Goal: Task Accomplishment & Management: Manage account settings

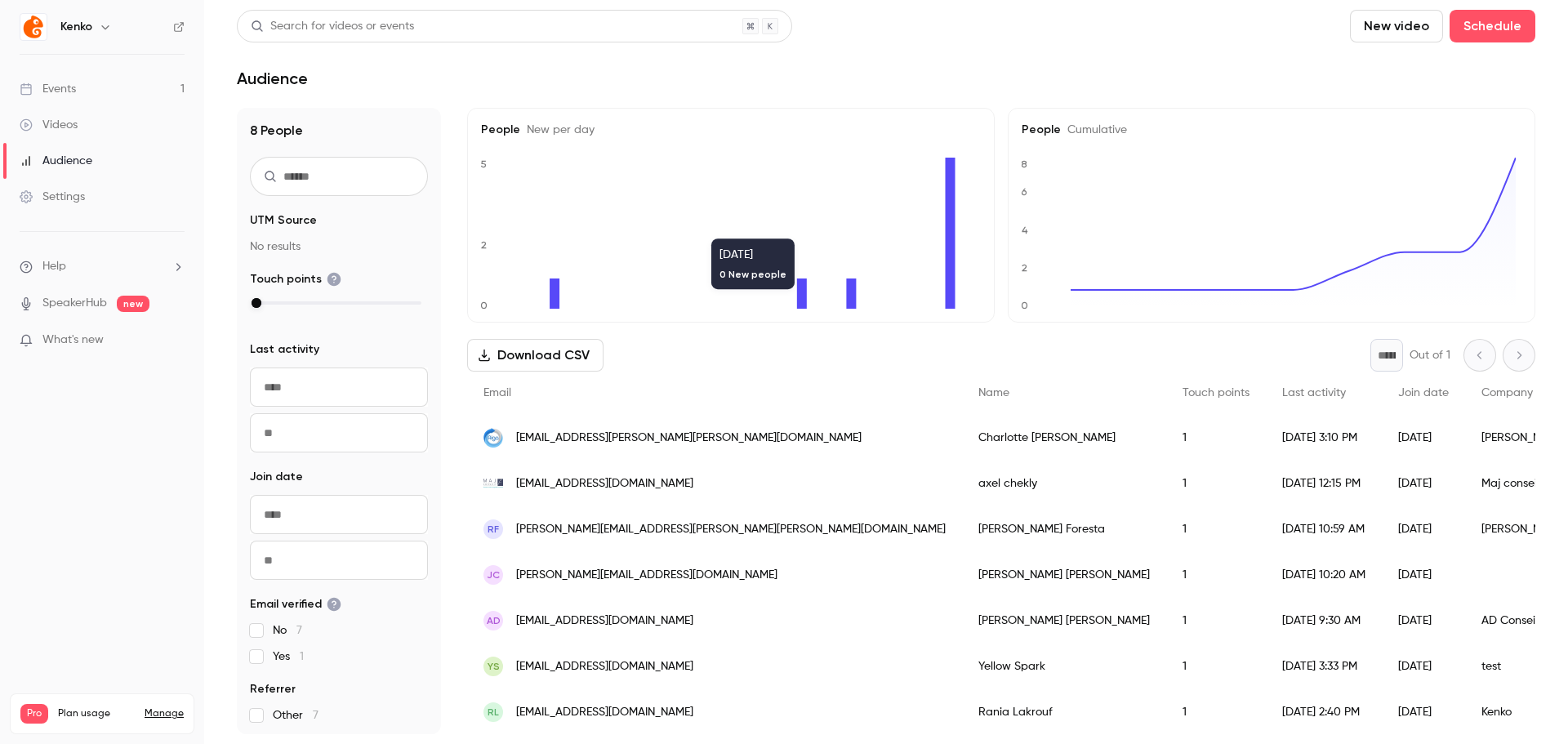
click at [668, 374] on div "Email" at bounding box center [715, 393] width 494 height 43
click at [648, 92] on main "Search for videos or events New video Schedule Audience 8 People UTM Source No …" at bounding box center [886, 372] width 1364 height 744
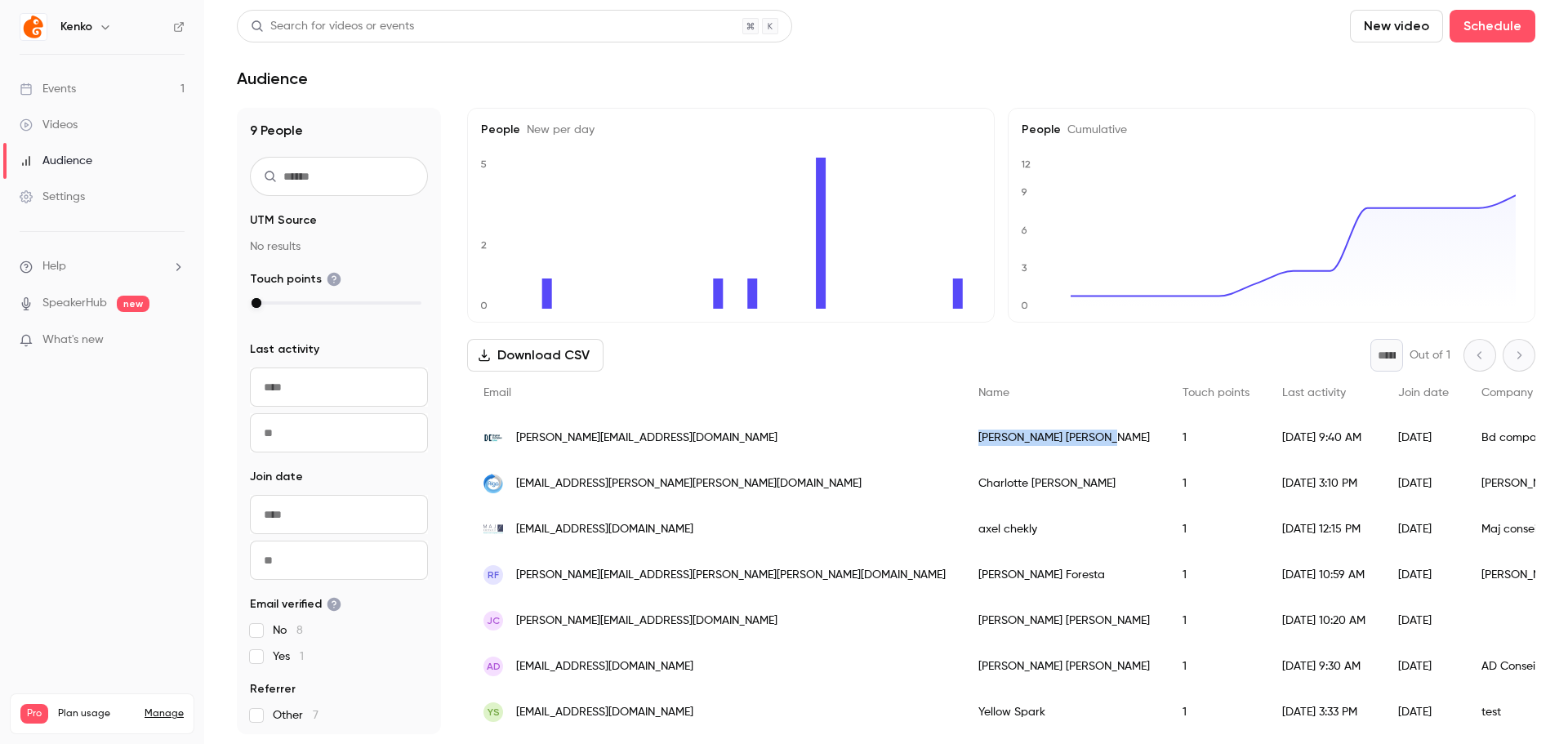
drag, startPoint x: 765, startPoint y: 445, endPoint x: 859, endPoint y: 453, distance: 94.3
click at [962, 453] on div "[PERSON_NAME]" at bounding box center [1064, 438] width 204 height 46
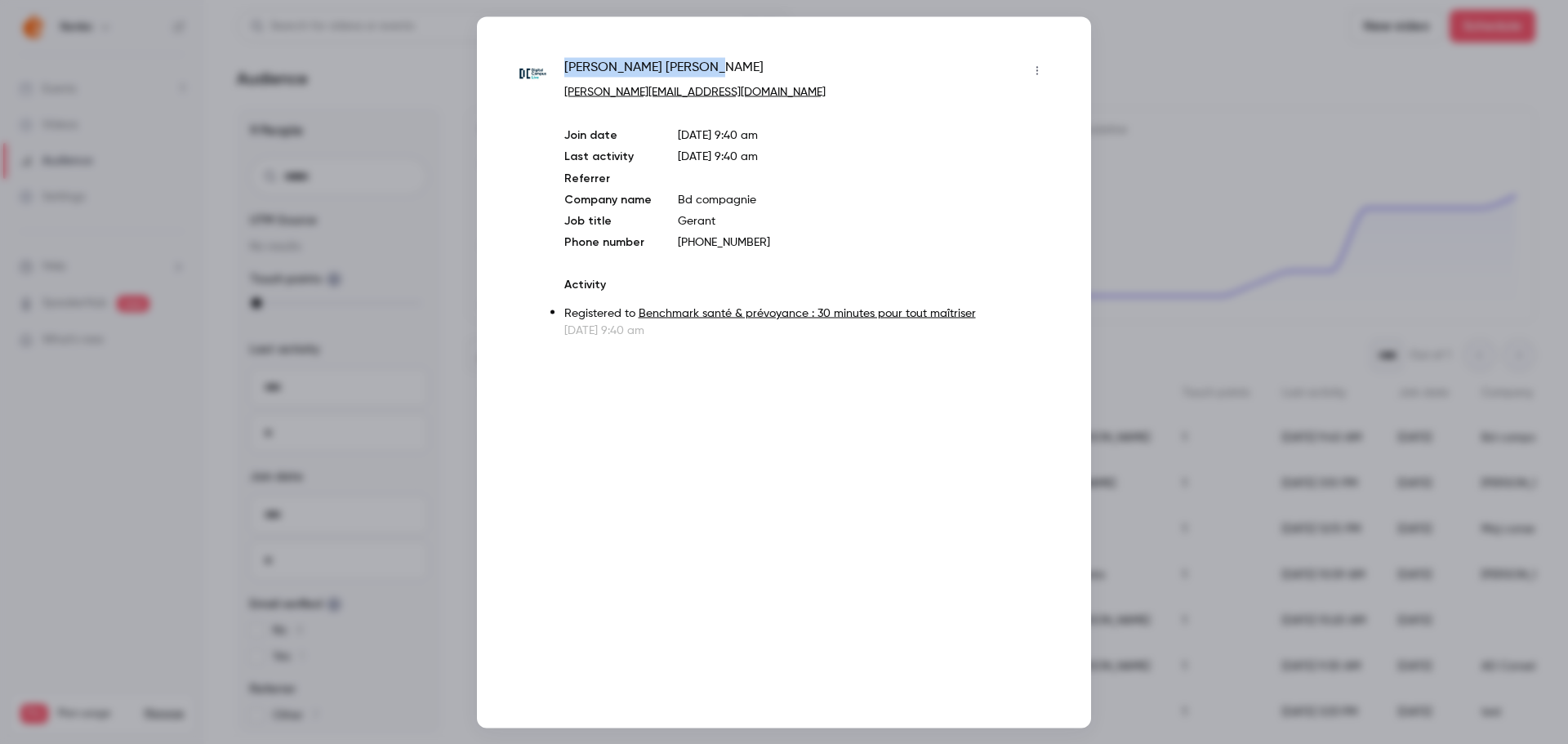
drag, startPoint x: 560, startPoint y: 69, endPoint x: 684, endPoint y: 75, distance: 124.1
click at [684, 75] on div "[PERSON_NAME] [PERSON_NAME][EMAIL_ADDRESS][DOMAIN_NAME] Join date [DATE] 9:40 a…" at bounding box center [784, 197] width 532 height 281
copy span "[PERSON_NAME]"
click at [1121, 79] on div at bounding box center [784, 372] width 1568 height 744
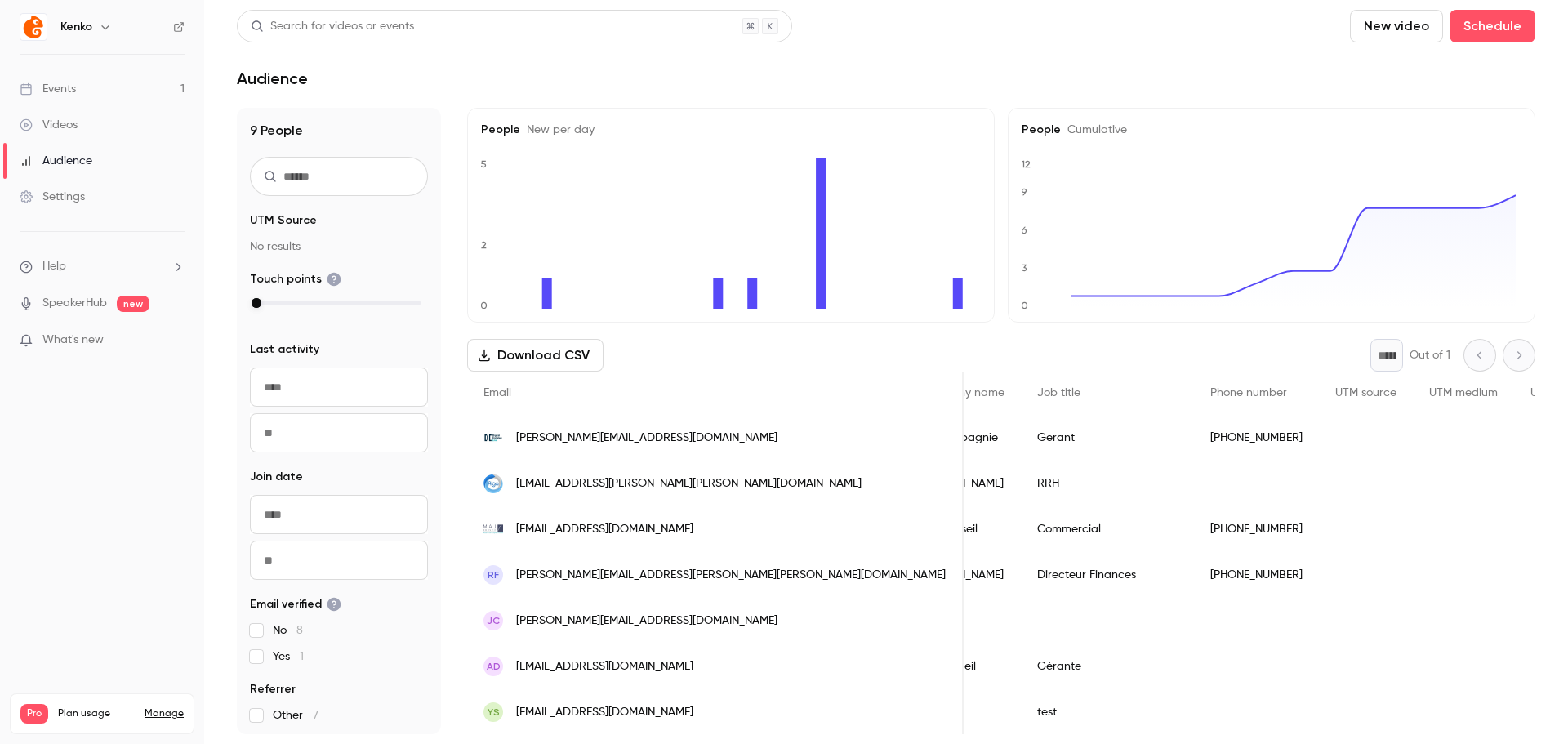
scroll to position [0, 589]
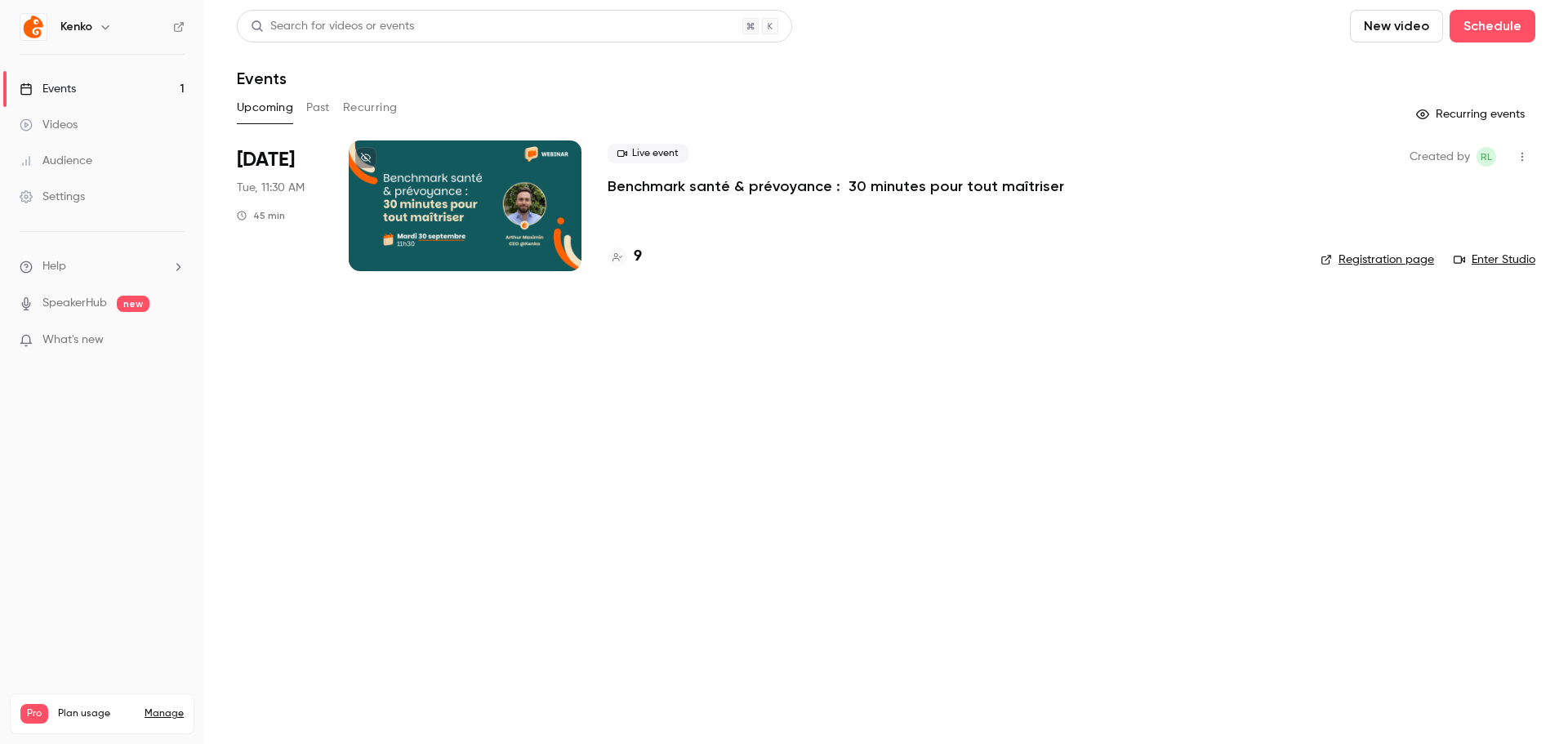
click at [73, 74] on link "Events 1" at bounding box center [102, 89] width 204 height 36
click at [72, 197] on div "Settings" at bounding box center [53, 196] width 66 height 16
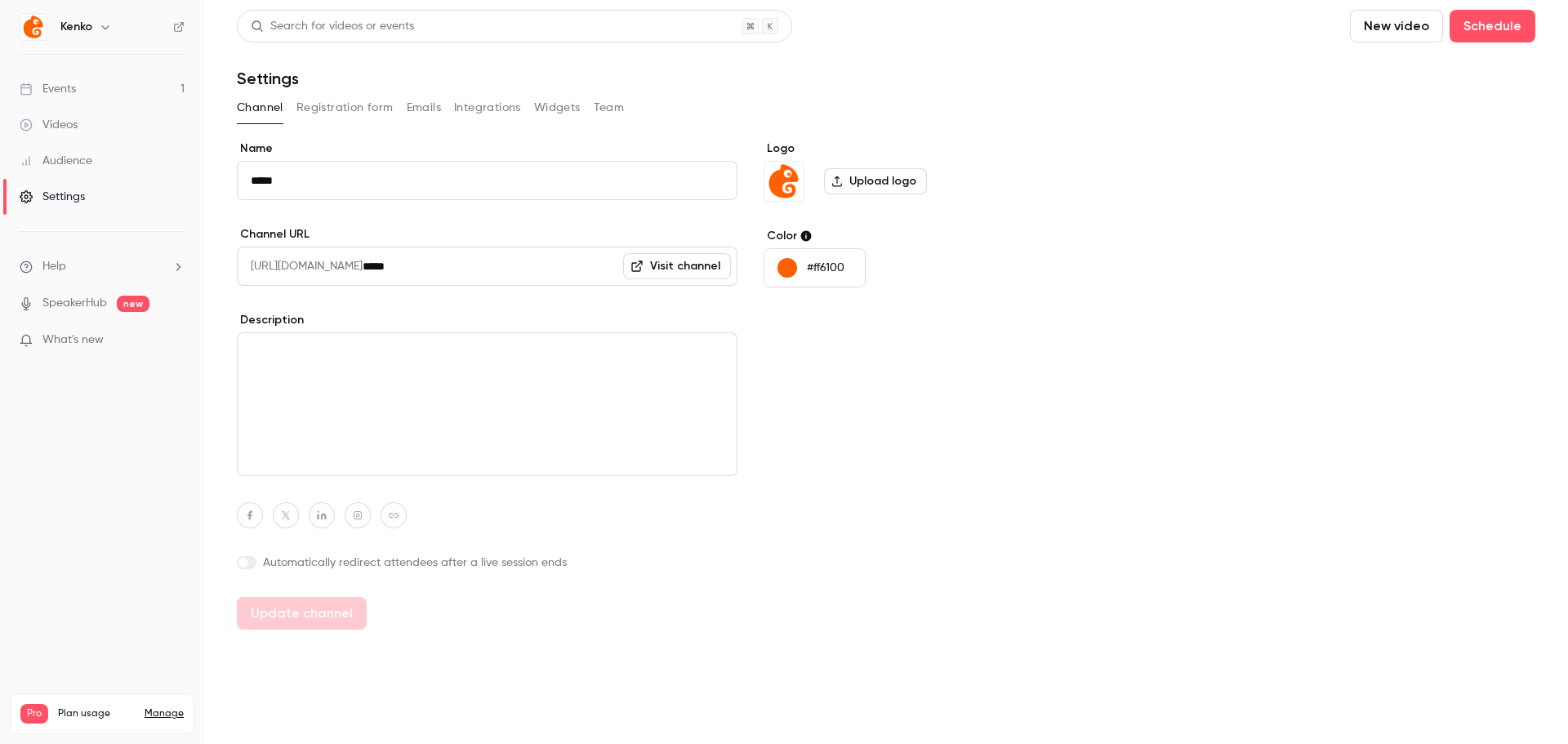
click at [341, 111] on button "Registration form" at bounding box center [344, 108] width 97 height 26
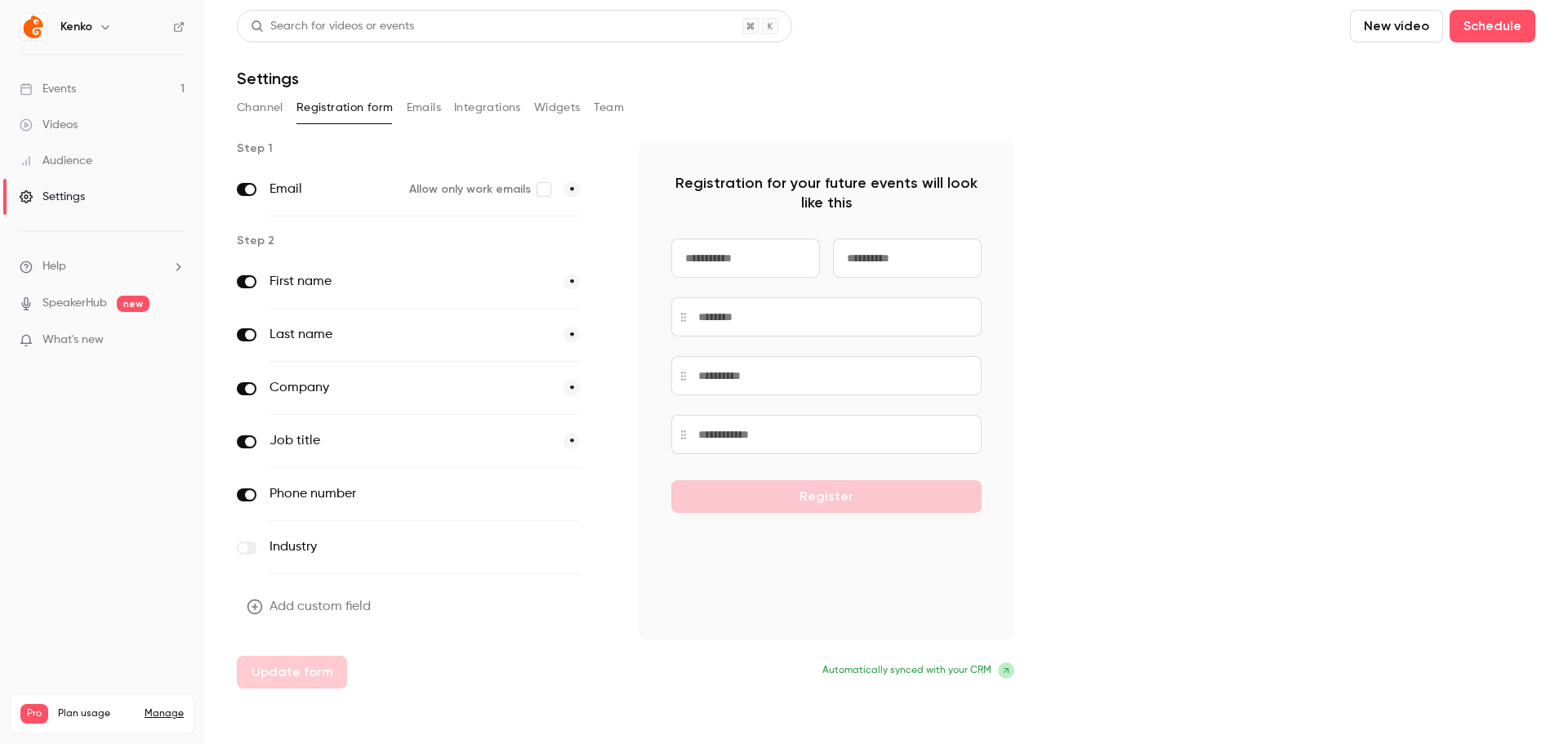
click at [324, 283] on label "First name" at bounding box center [410, 282] width 281 height 20
click at [417, 97] on button "Emails" at bounding box center [424, 108] width 34 height 26
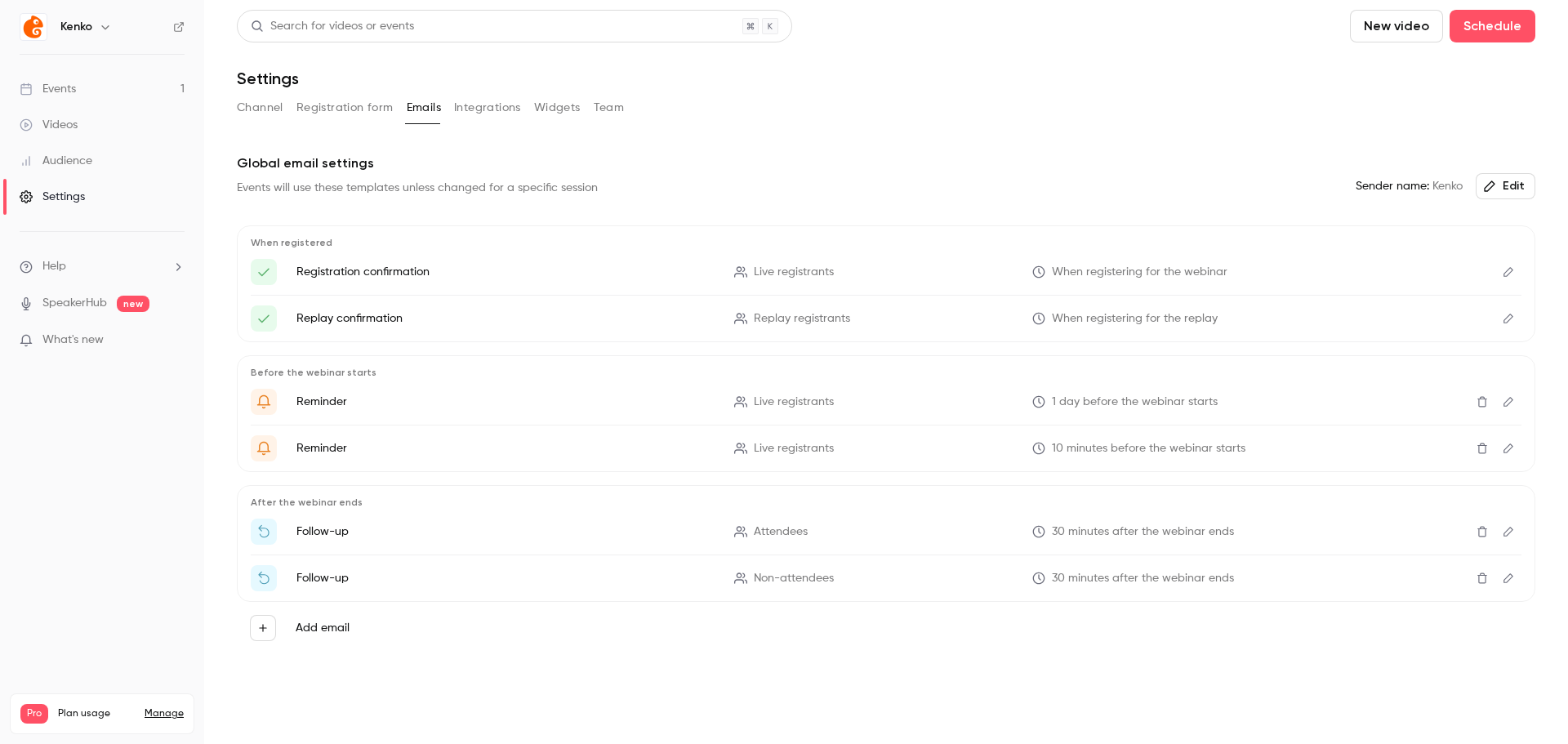
click at [515, 111] on button "Integrations" at bounding box center [486, 108] width 67 height 26
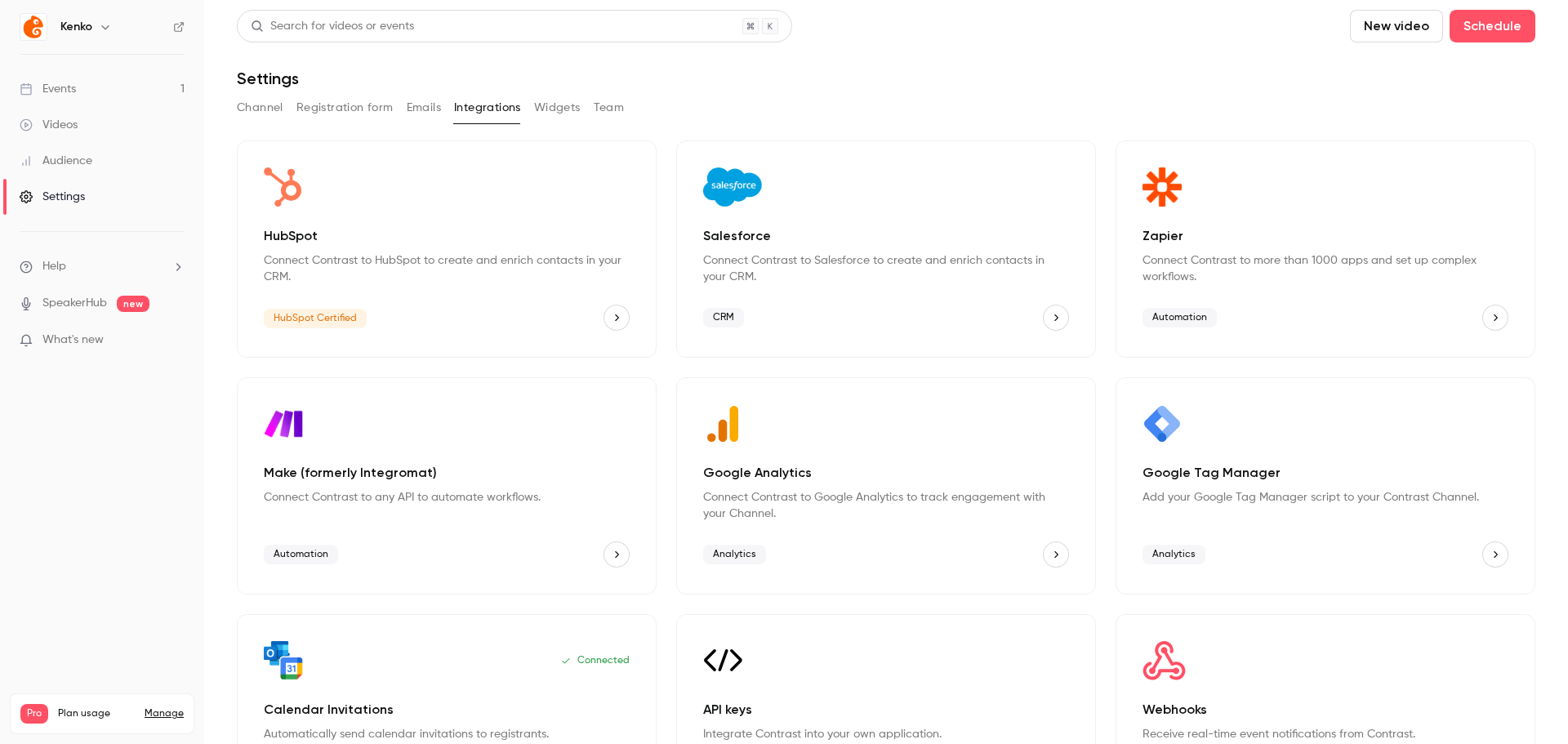
click at [611, 315] on icon "HubSpot" at bounding box center [616, 317] width 11 height 11
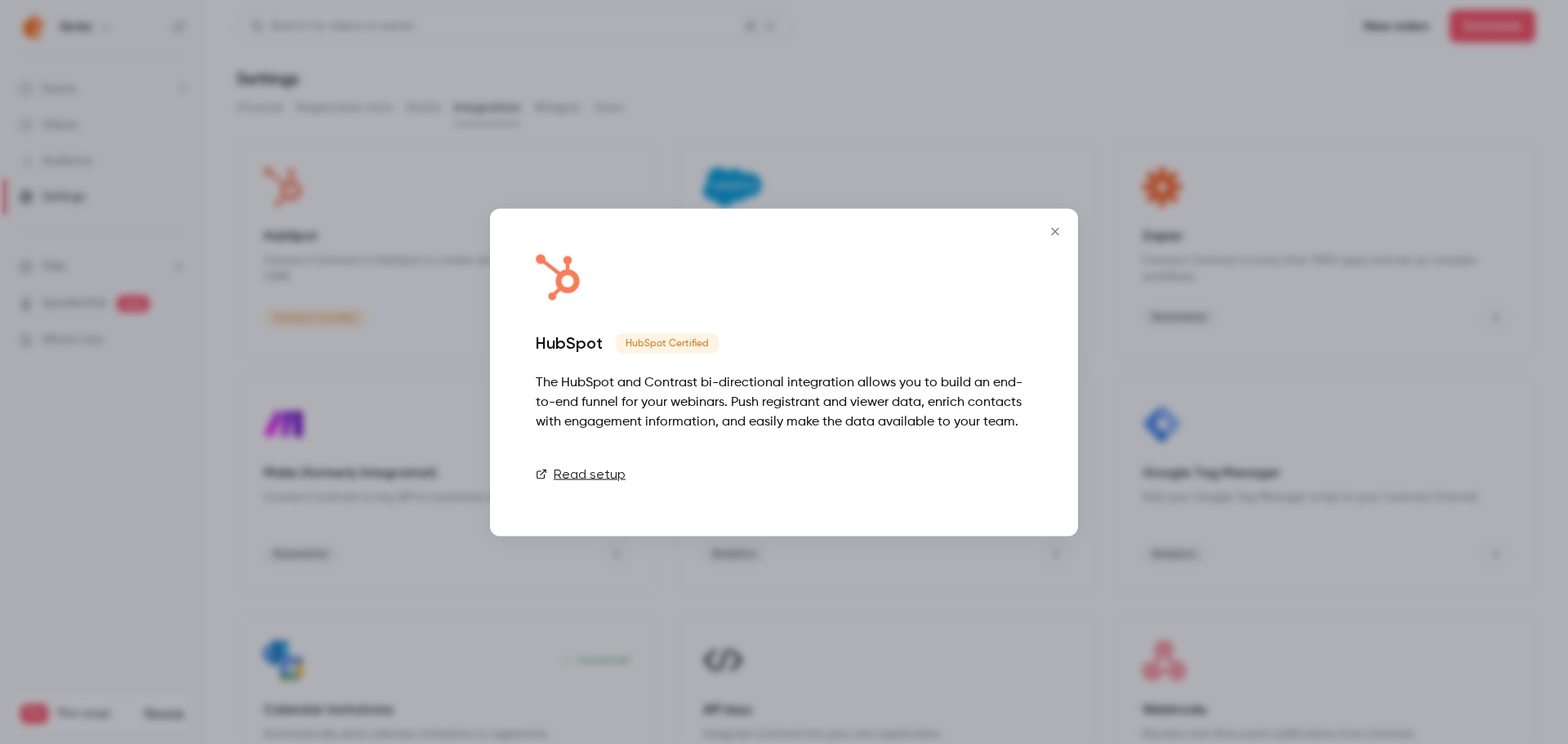
click at [971, 471] on link "Connect" at bounding box center [991, 474] width 82 height 33
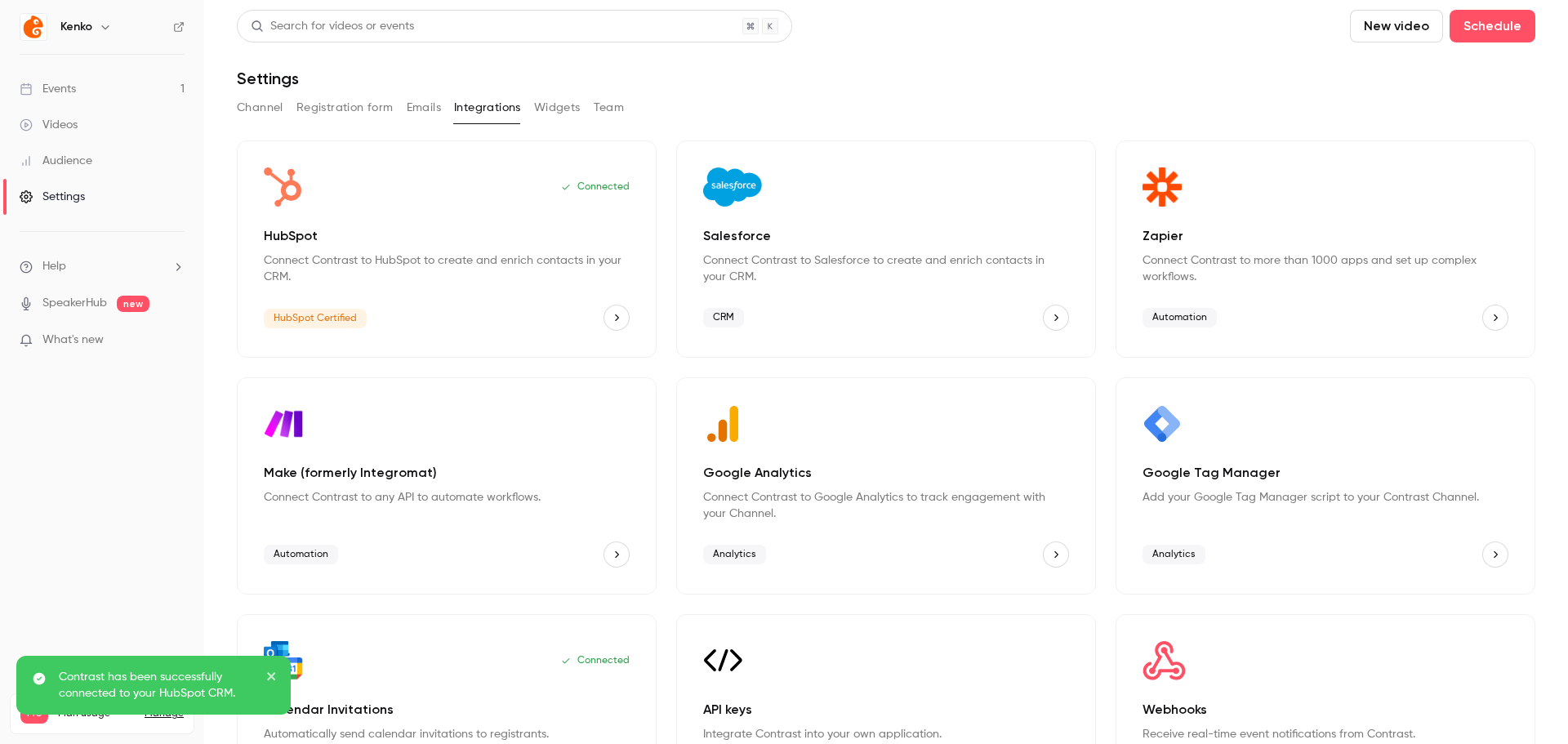
click at [611, 319] on icon "HubSpot" at bounding box center [616, 317] width 11 height 11
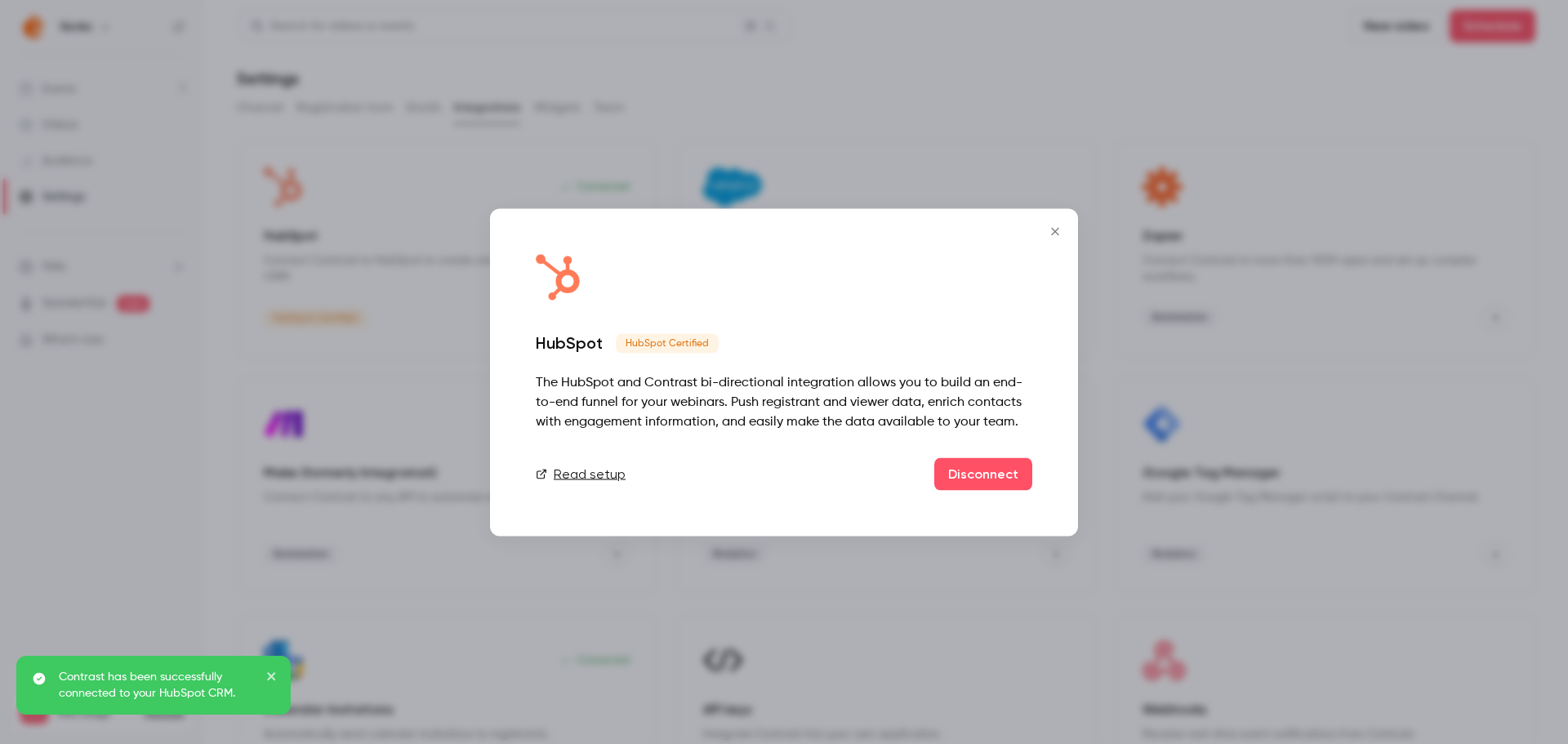
click at [556, 470] on link "Read setup" at bounding box center [580, 474] width 90 height 20
click at [1060, 230] on icon "Close" at bounding box center [1055, 230] width 20 height 13
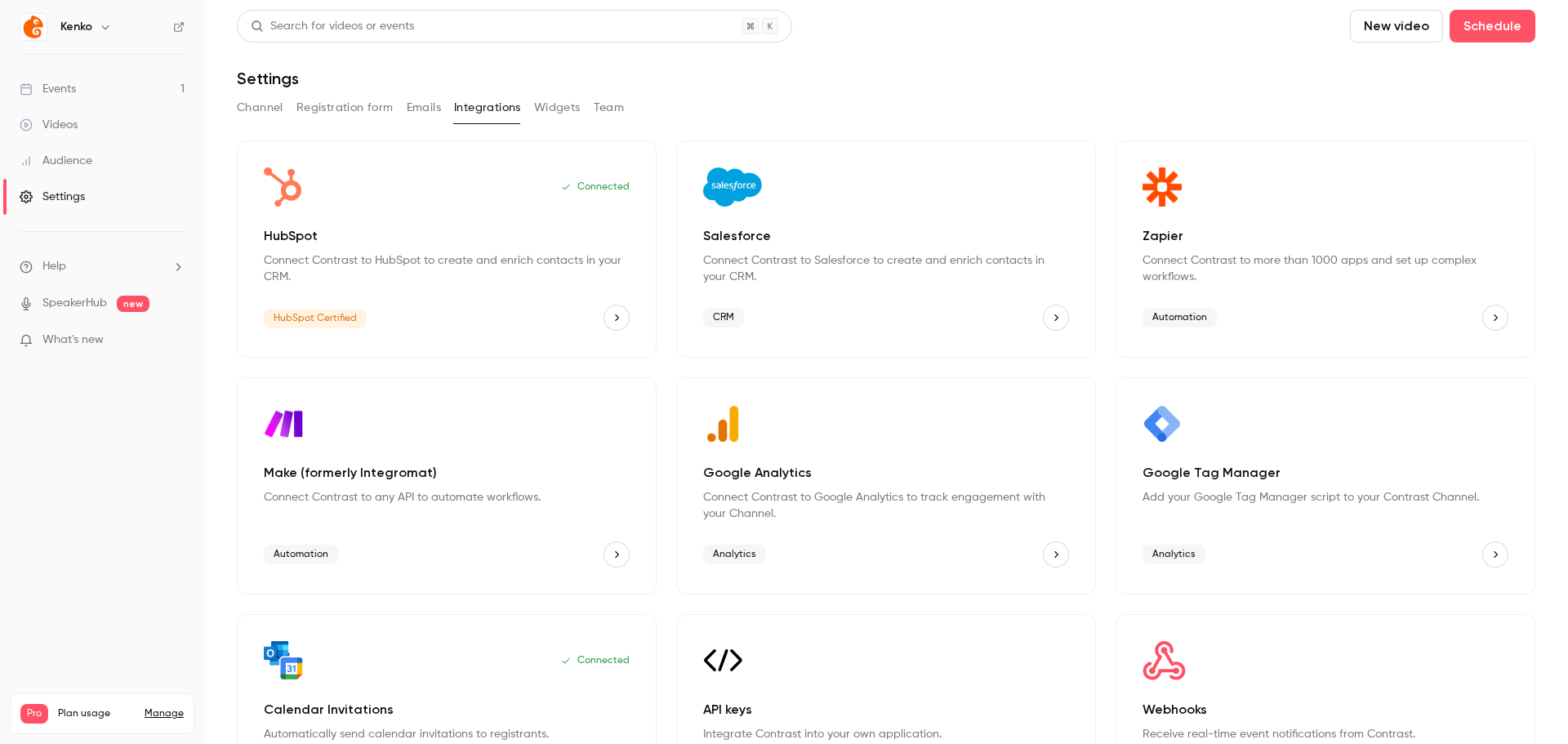
click at [99, 165] on link "Audience" at bounding box center [102, 161] width 204 height 36
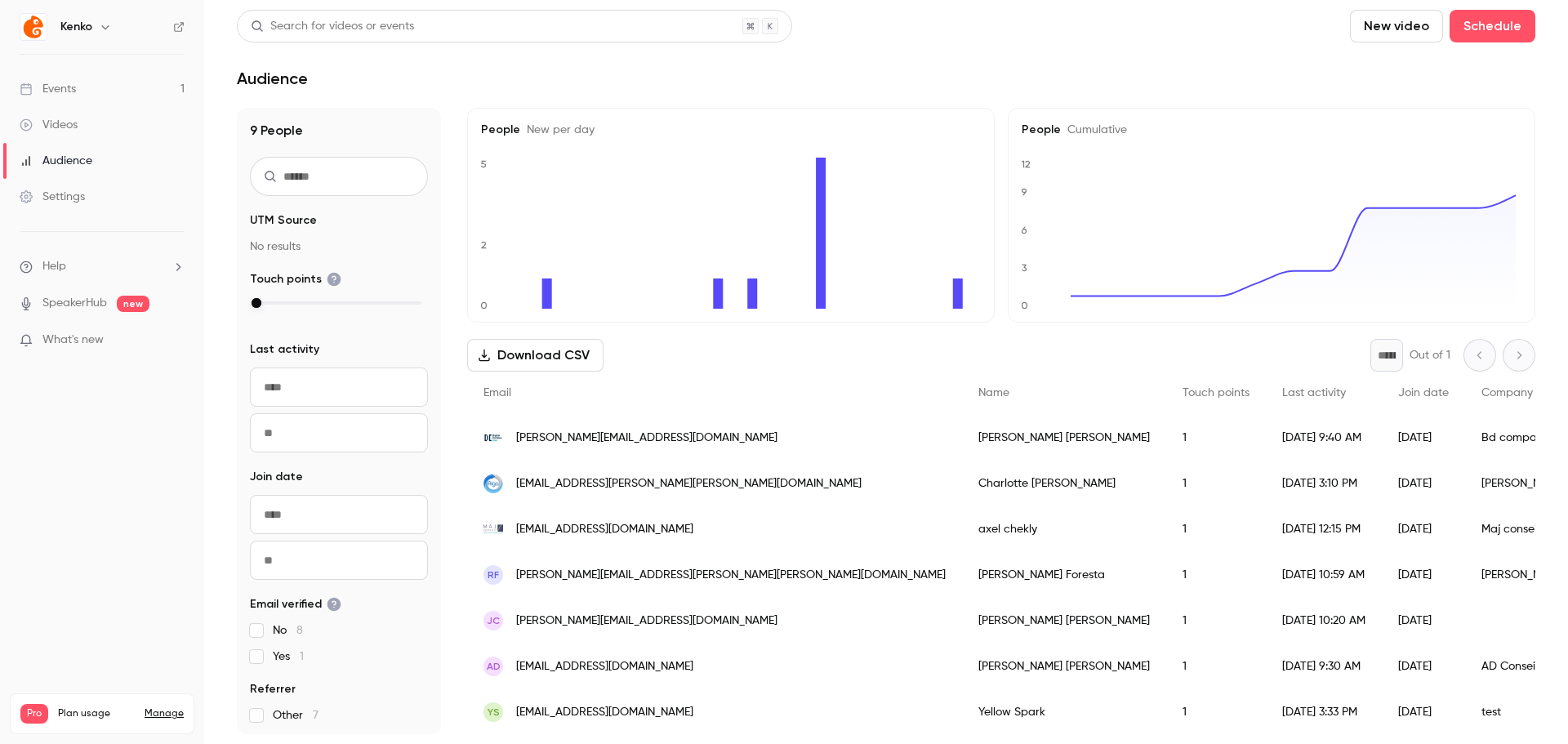
click at [88, 191] on link "Settings" at bounding box center [102, 196] width 204 height 36
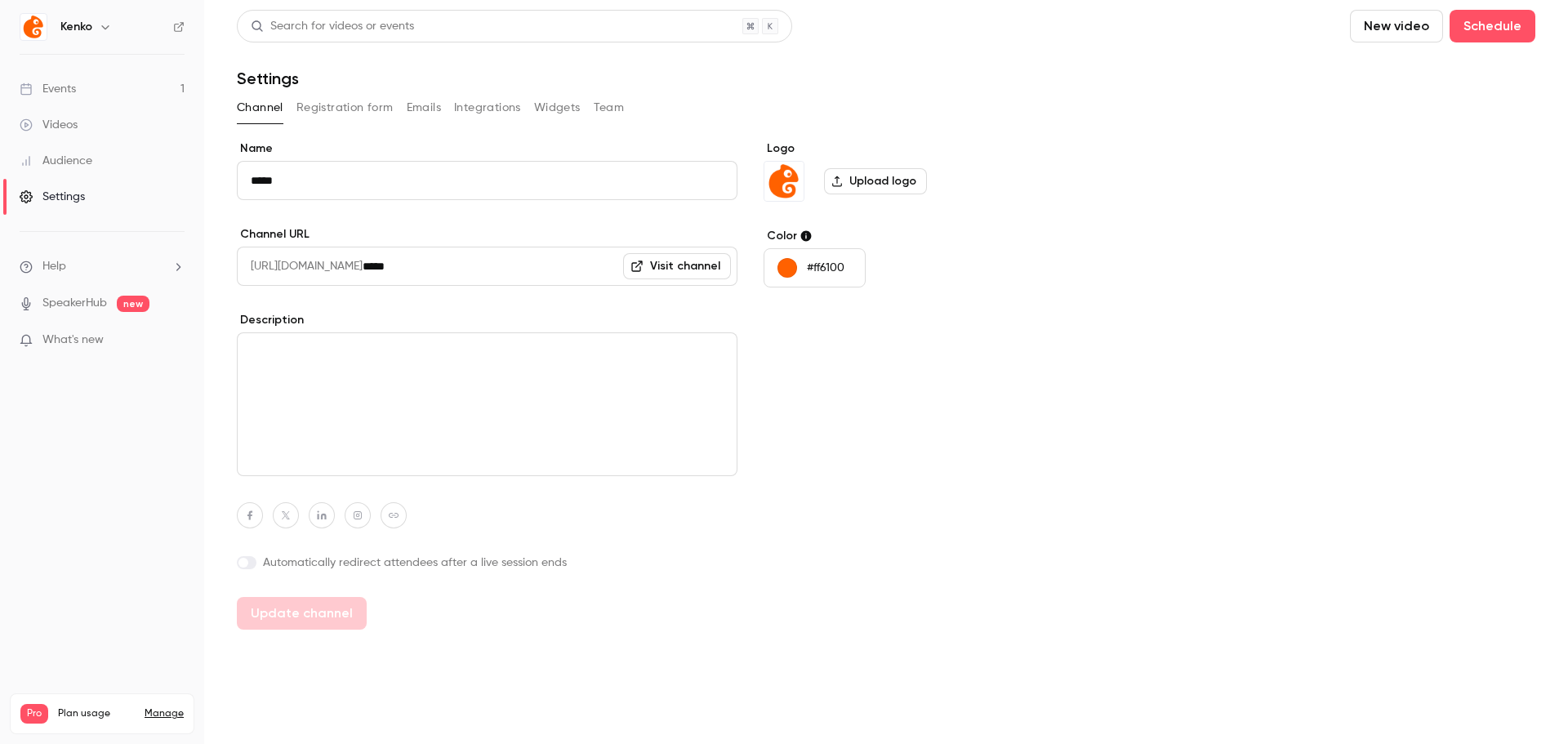
click at [394, 111] on div "Channel Registration form Emails Integrations Widgets Team" at bounding box center [886, 108] width 1298 height 26
click at [75, 103] on link "Events 1" at bounding box center [102, 89] width 204 height 36
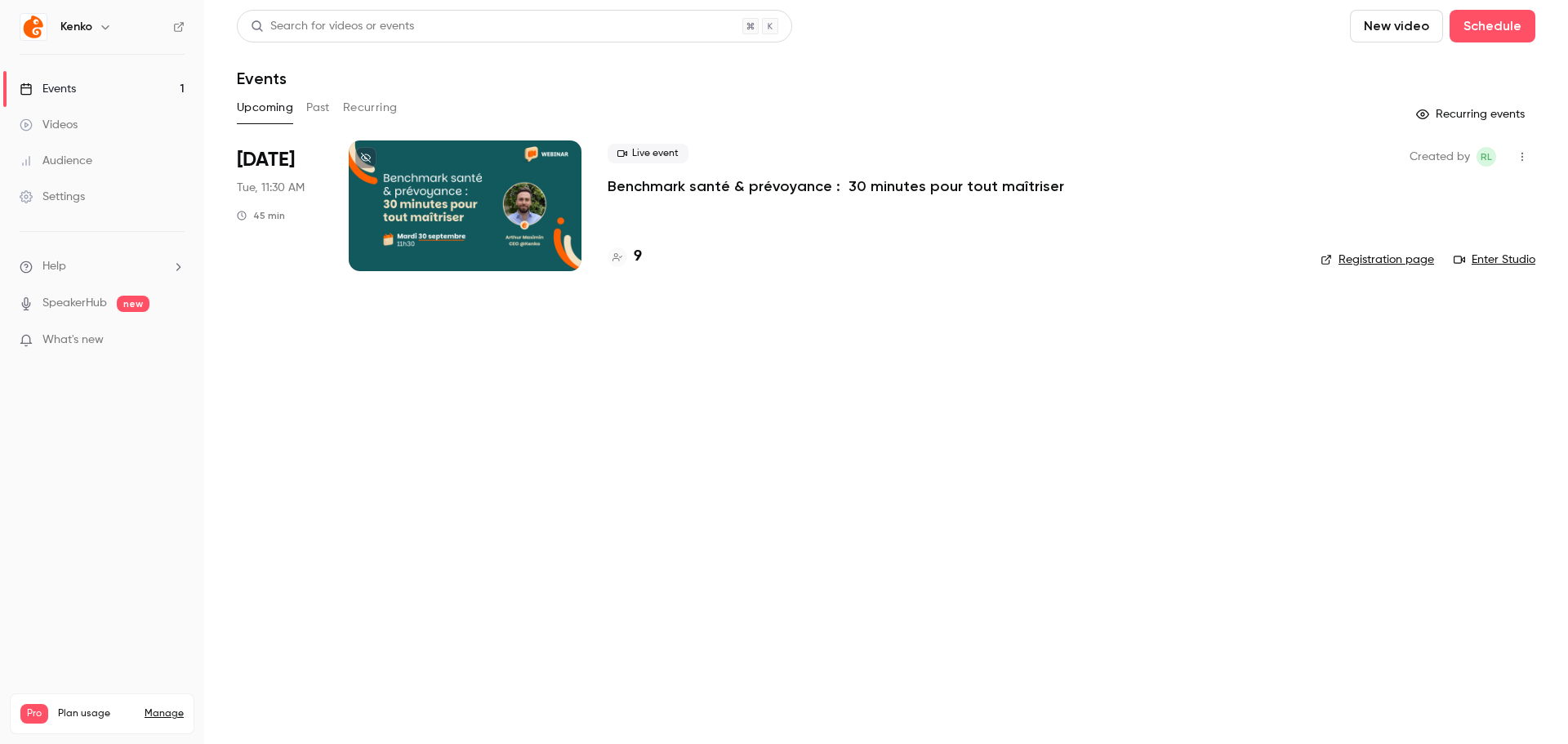
click at [97, 167] on link "Audience" at bounding box center [102, 161] width 204 height 36
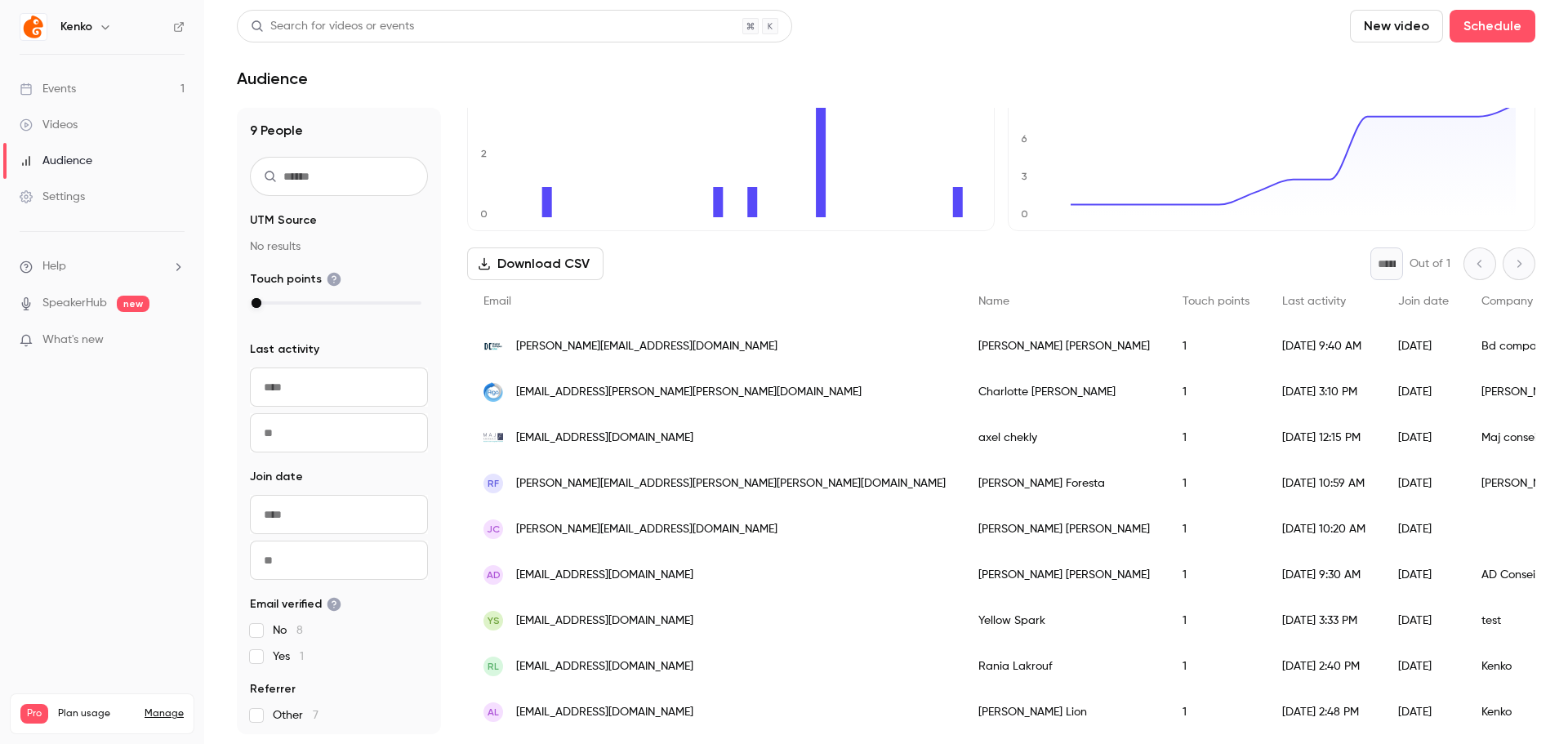
scroll to position [106, 0]
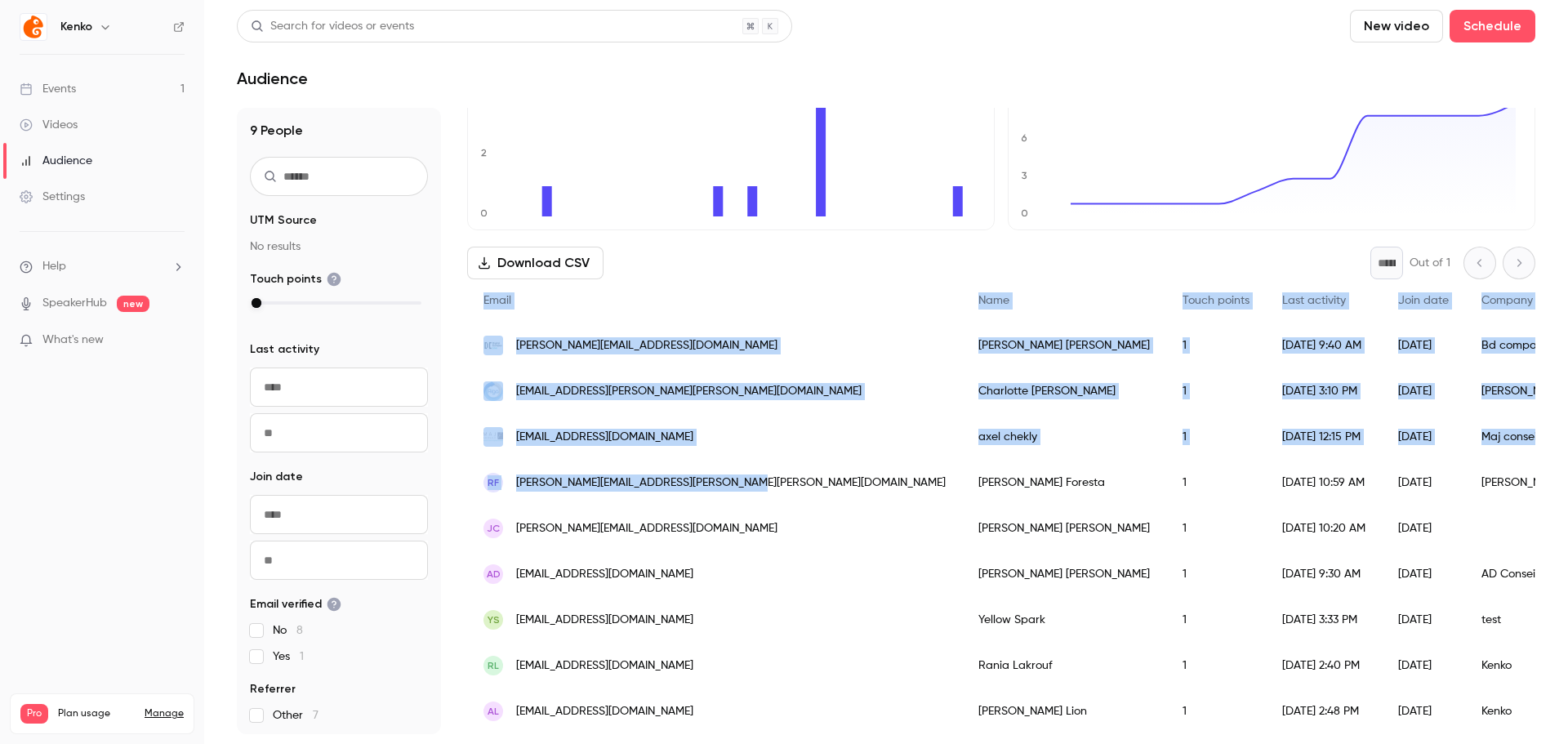
drag, startPoint x: 747, startPoint y: 472, endPoint x: 456, endPoint y: 490, distance: 291.6
click at [456, 490] on div "9 People UTM Source No results Touch points Last activity Navigate forward to i…" at bounding box center [886, 421] width 1298 height 626
click at [752, 467] on div "RF rose-marie.foresta@montalto-capital.com" at bounding box center [715, 483] width 494 height 46
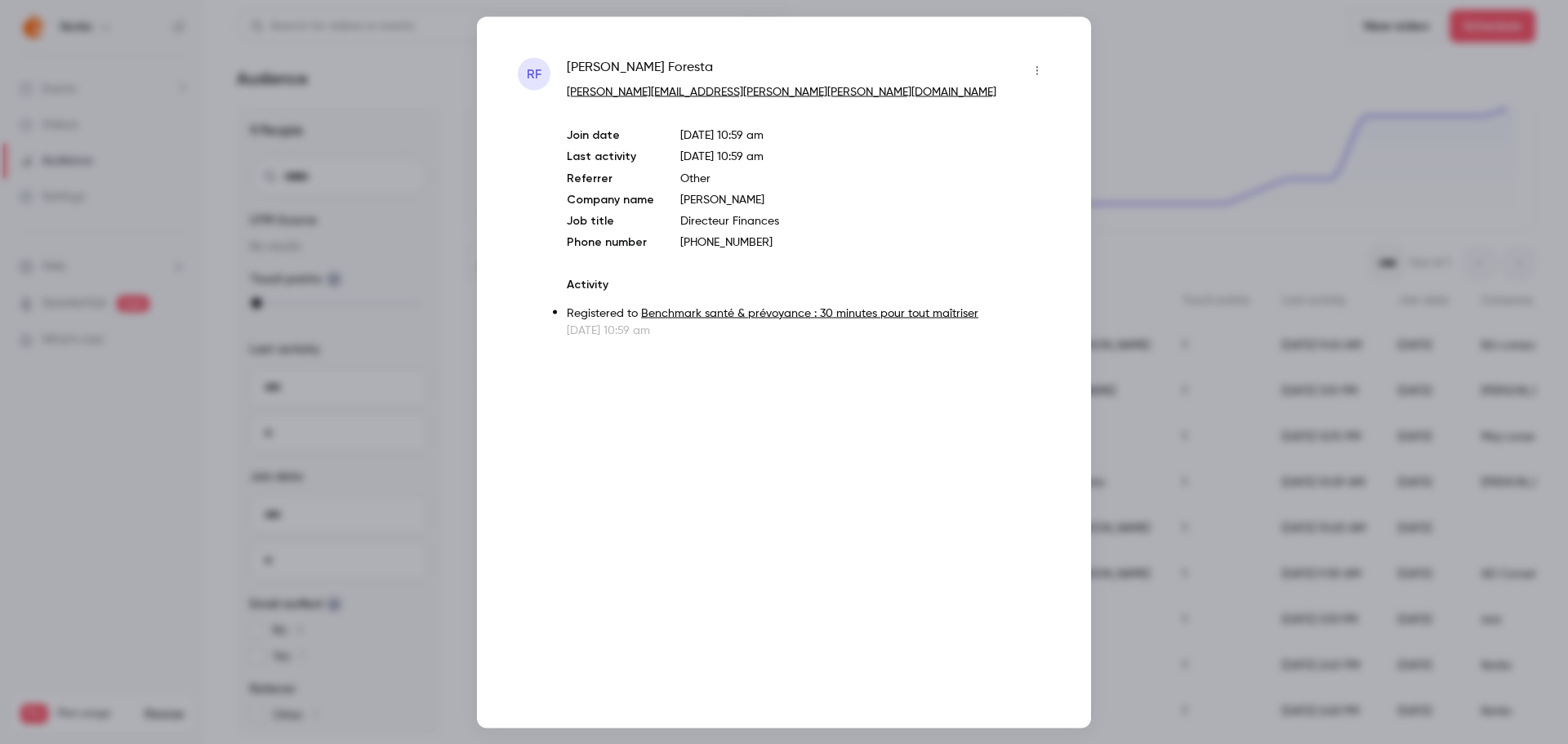
click at [1128, 111] on div at bounding box center [784, 372] width 1568 height 744
